Goal: Information Seeking & Learning: Learn about a topic

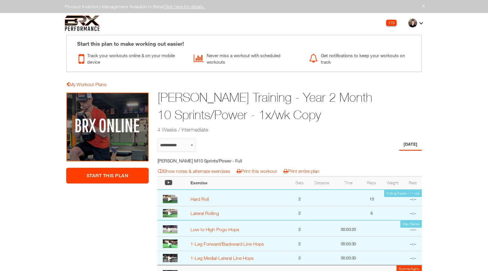
select select "**********"
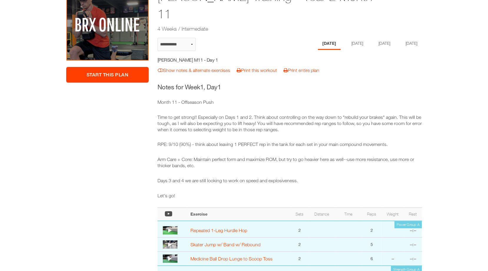
scroll to position [82, 0]
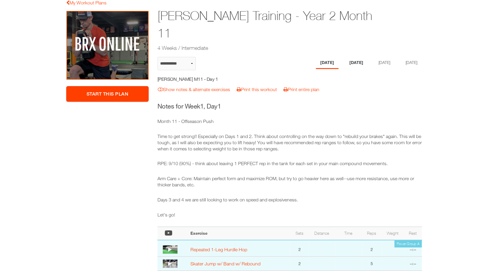
click at [353, 57] on li "[DATE]" at bounding box center [356, 63] width 23 height 12
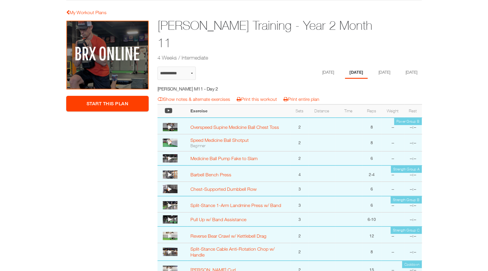
scroll to position [72, 0]
select select "**********"
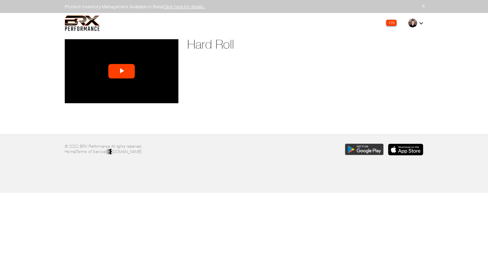
click at [137, 67] on video "Video Player" at bounding box center [122, 71] width 114 height 64
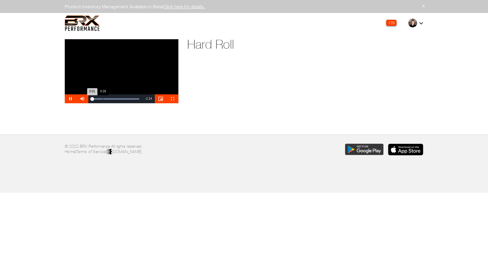
click at [102, 100] on div "Loaded : 100.00% 0:18 0:01" at bounding box center [115, 98] width 54 height 9
click at [116, 97] on div "Loaded : 100.00% 0:39 0:18" at bounding box center [115, 98] width 54 height 9
click at [128, 97] on div "Loaded : 100.00% 0:58 0:41" at bounding box center [115, 98] width 54 height 9
click at [98, 99] on div "Loaded : 100.00% 0:11 1:15" at bounding box center [115, 98] width 48 height 1
click at [114, 98] on div "Loaded : 100.00% 0:36 0:10" at bounding box center [115, 98] width 48 height 1
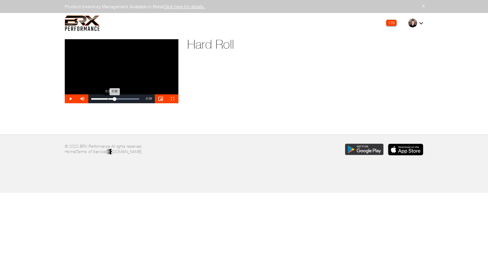
click at [108, 98] on div "0:36" at bounding box center [102, 98] width 23 height 1
click at [95, 98] on div "0:26" at bounding box center [99, 98] width 16 height 1
click at [68, 99] on span "Video Player" at bounding box center [71, 99] width 12 height 0
drag, startPoint x: 102, startPoint y: 98, endPoint x: 128, endPoint y: 91, distance: 26.1
click at [127, 92] on div "**********" at bounding box center [122, 71] width 114 height 64
